Goal: Find specific page/section: Find specific page/section

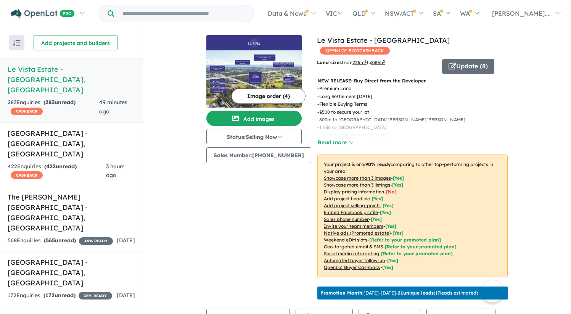
scroll to position [261, 0]
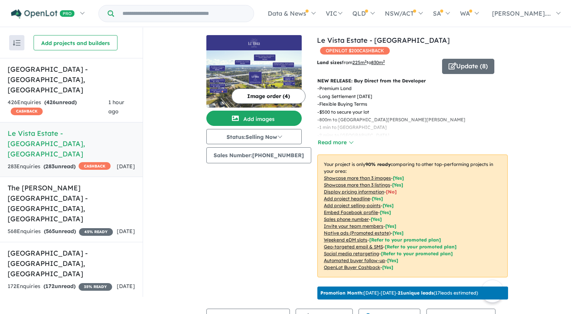
scroll to position [1, 0]
click at [65, 74] on h5 "Leppington Square Estate - Leppington , NSW" at bounding box center [71, 79] width 127 height 31
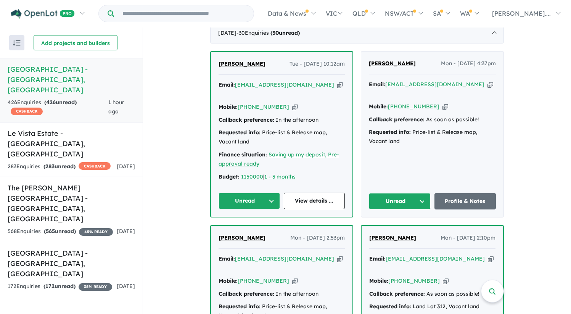
scroll to position [308, 0]
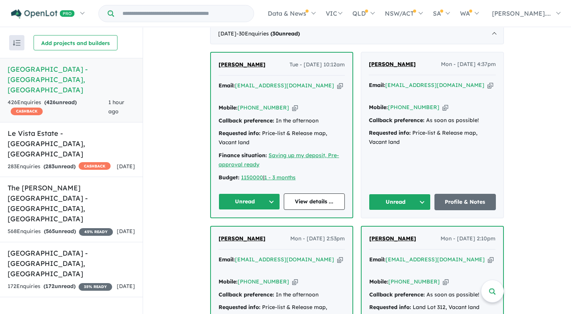
click at [239, 68] on span "[PERSON_NAME]" at bounding box center [241, 64] width 47 height 7
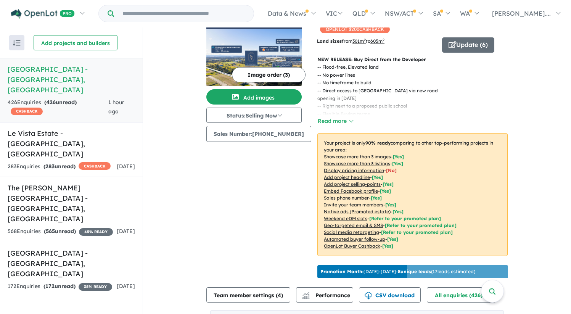
scroll to position [0, 0]
